Goal: Information Seeking & Learning: Check status

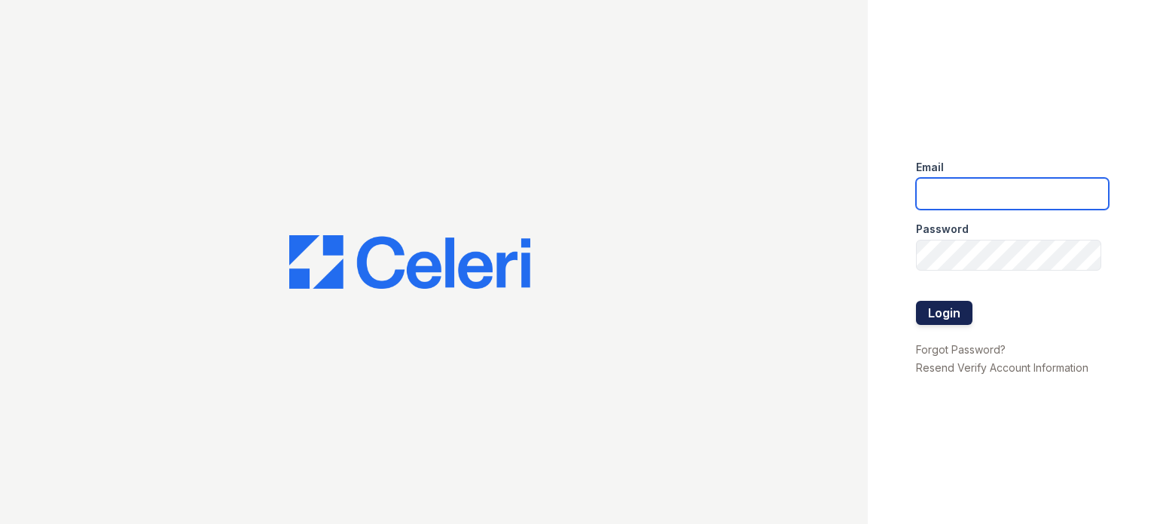
type input "[DOMAIN_NAME][EMAIL_ADDRESS][DOMAIN_NAME]"
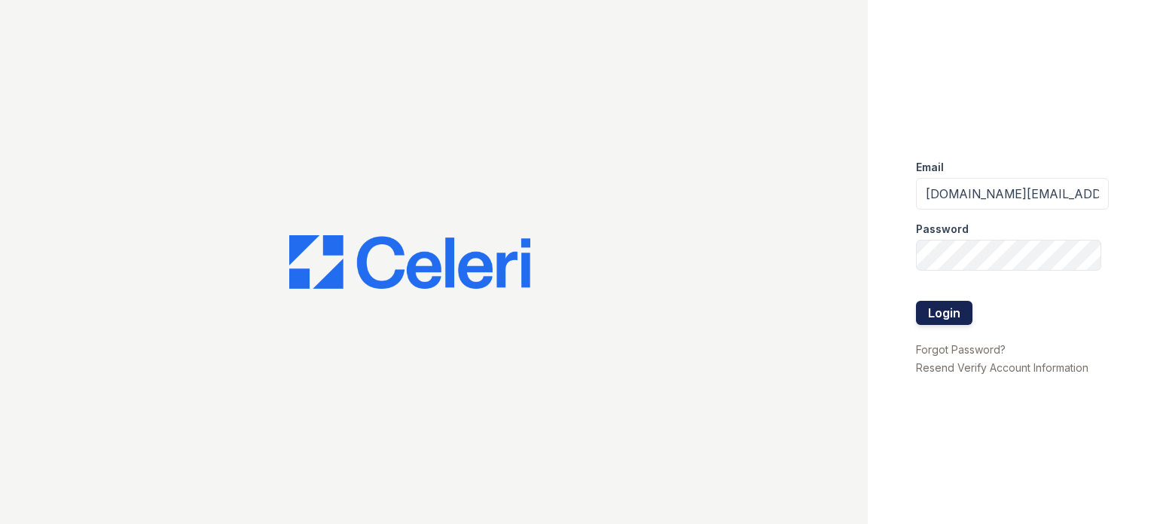
click at [961, 316] on button "Login" at bounding box center [944, 313] width 57 height 24
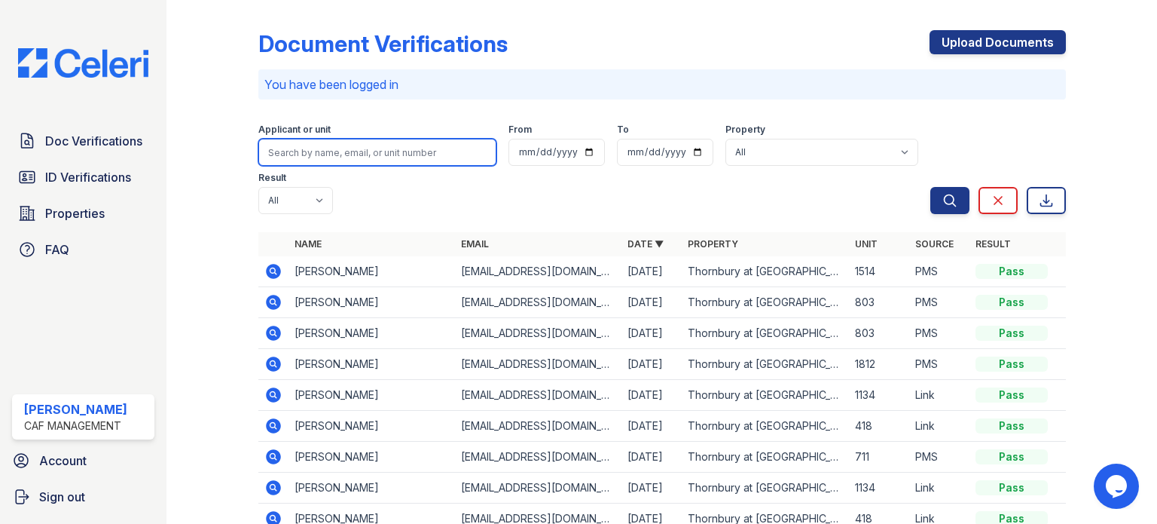
click at [368, 154] on input "search" at bounding box center [377, 152] width 238 height 27
type input "Helen"
click at [931, 187] on button "Search" at bounding box center [950, 200] width 39 height 27
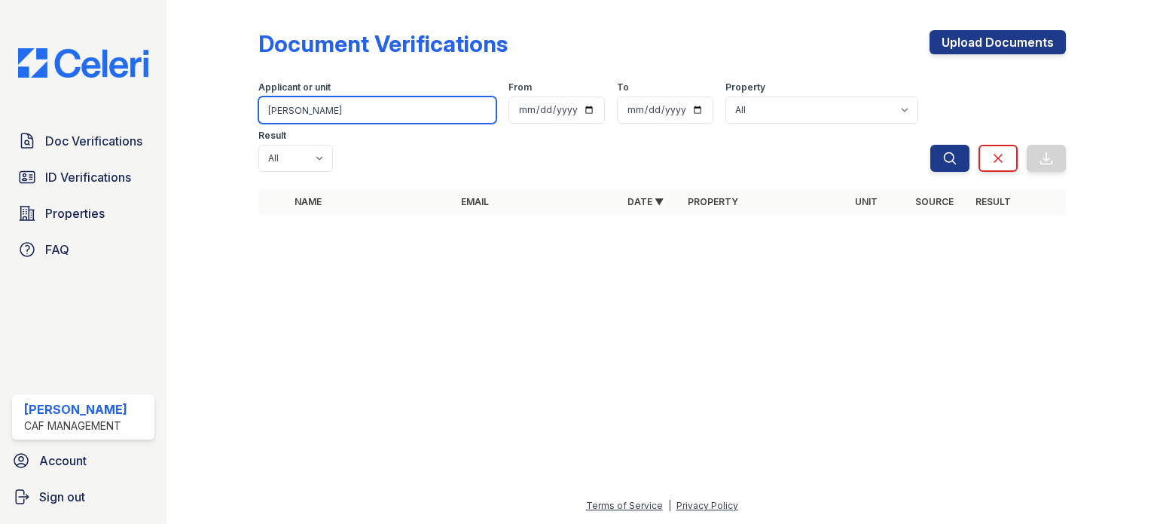
click at [298, 112] on input "Helen" at bounding box center [377, 109] width 238 height 27
type input "Foster"
click at [931, 145] on button "Search" at bounding box center [950, 158] width 39 height 27
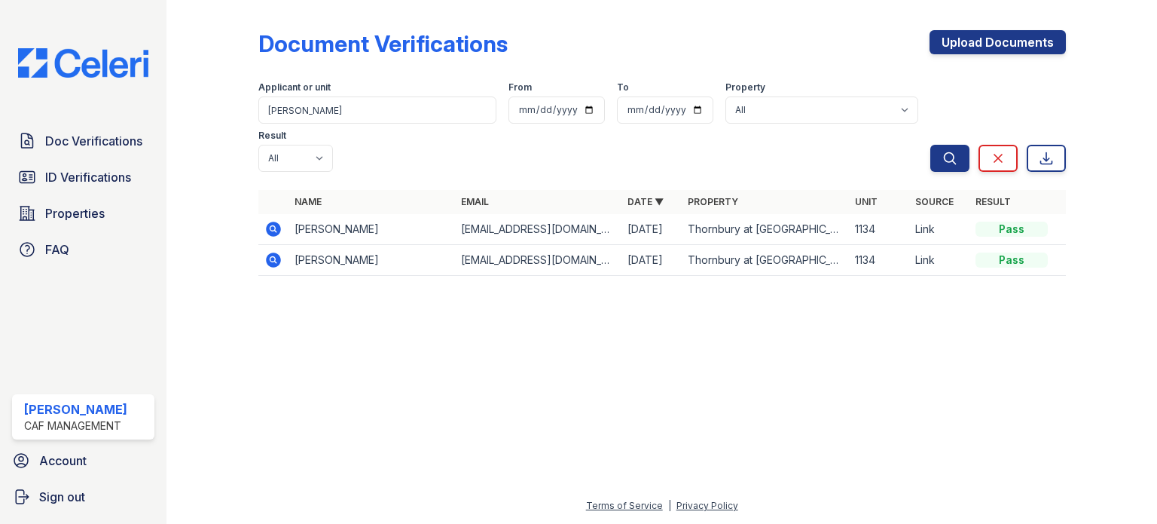
click at [271, 220] on icon at bounding box center [274, 229] width 18 height 18
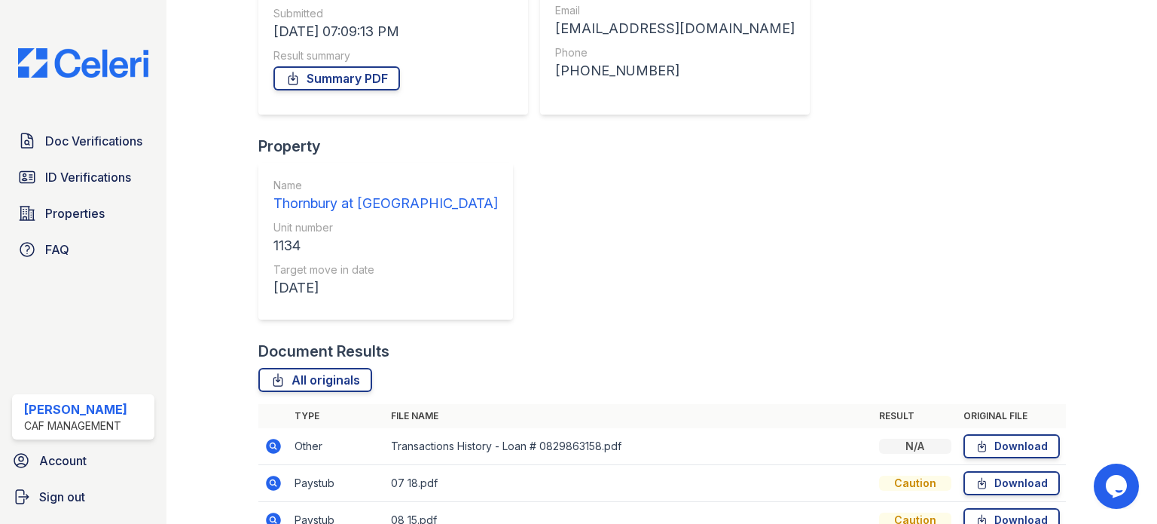
scroll to position [258, 0]
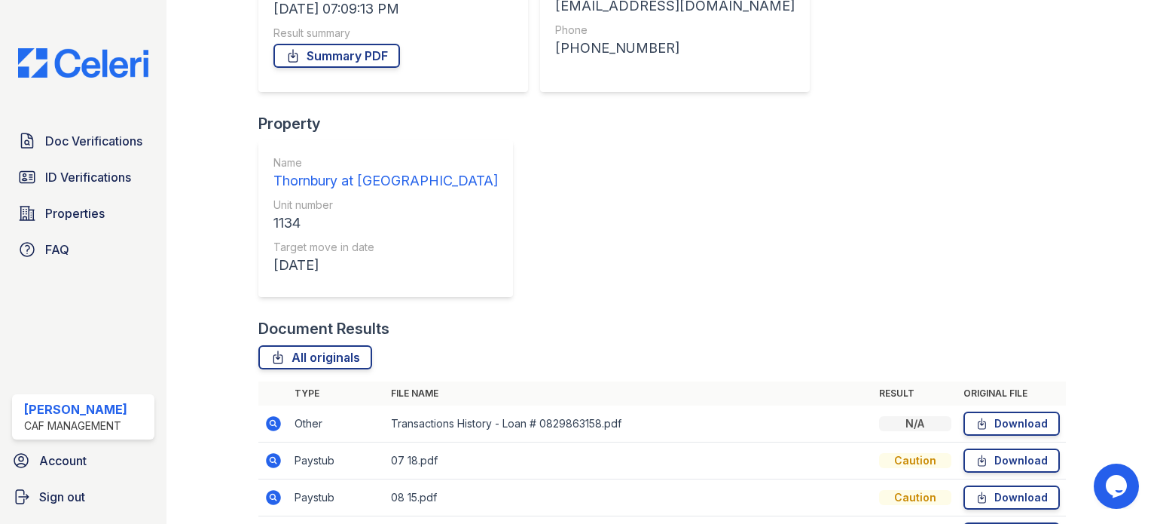
click at [276, 453] on icon at bounding box center [273, 460] width 15 height 15
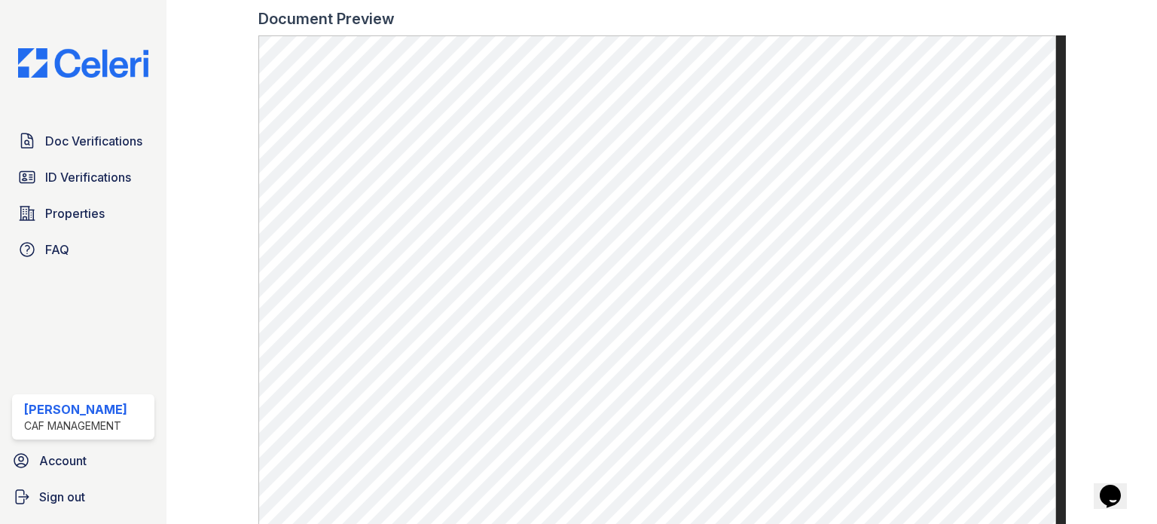
scroll to position [781, 0]
